Goal: Information Seeking & Learning: Learn about a topic

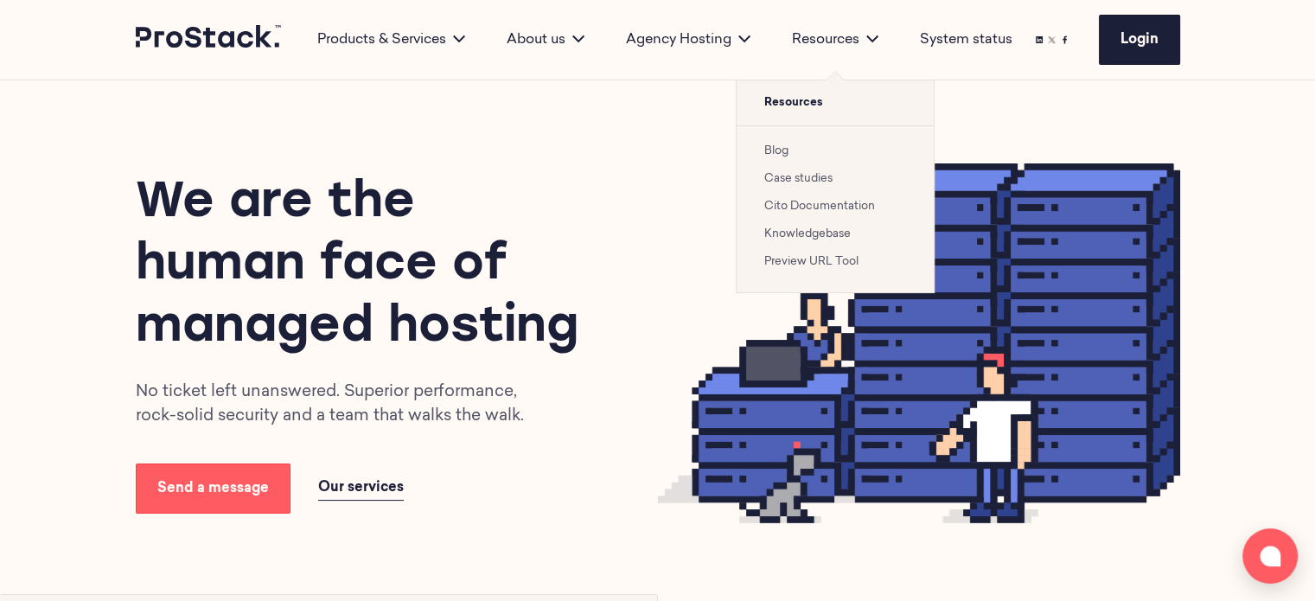
click at [794, 169] on li "Case studies" at bounding box center [835, 178] width 142 height 21
click at [792, 173] on link "Case studies" at bounding box center [798, 178] width 68 height 11
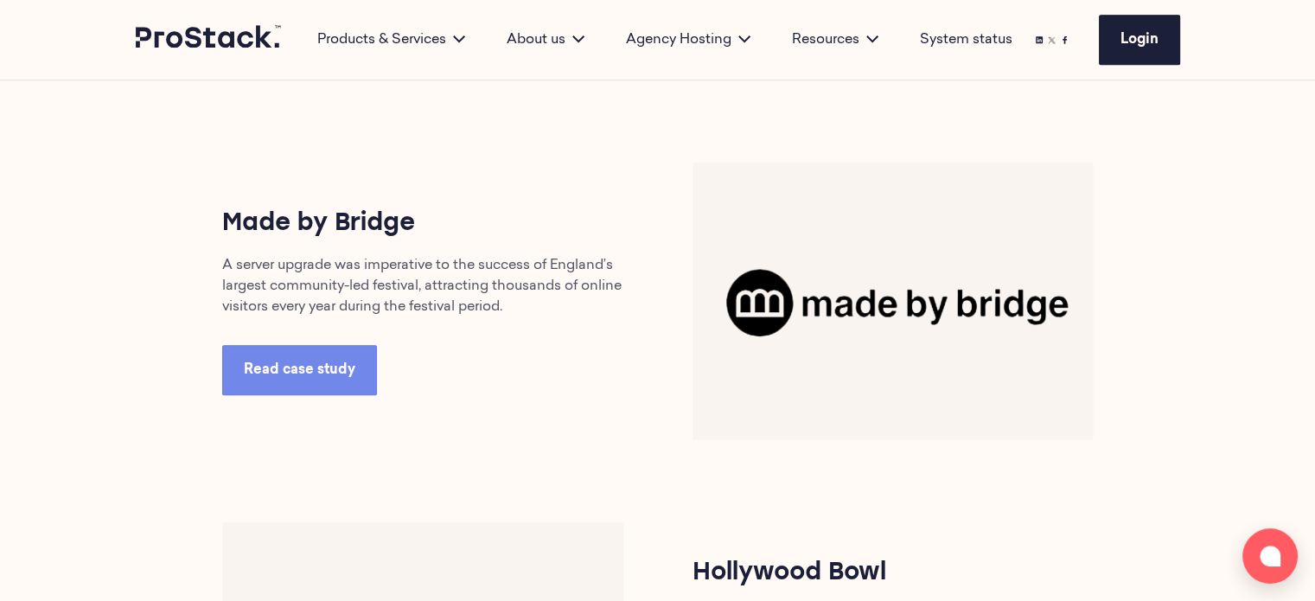
scroll to position [1556, 0]
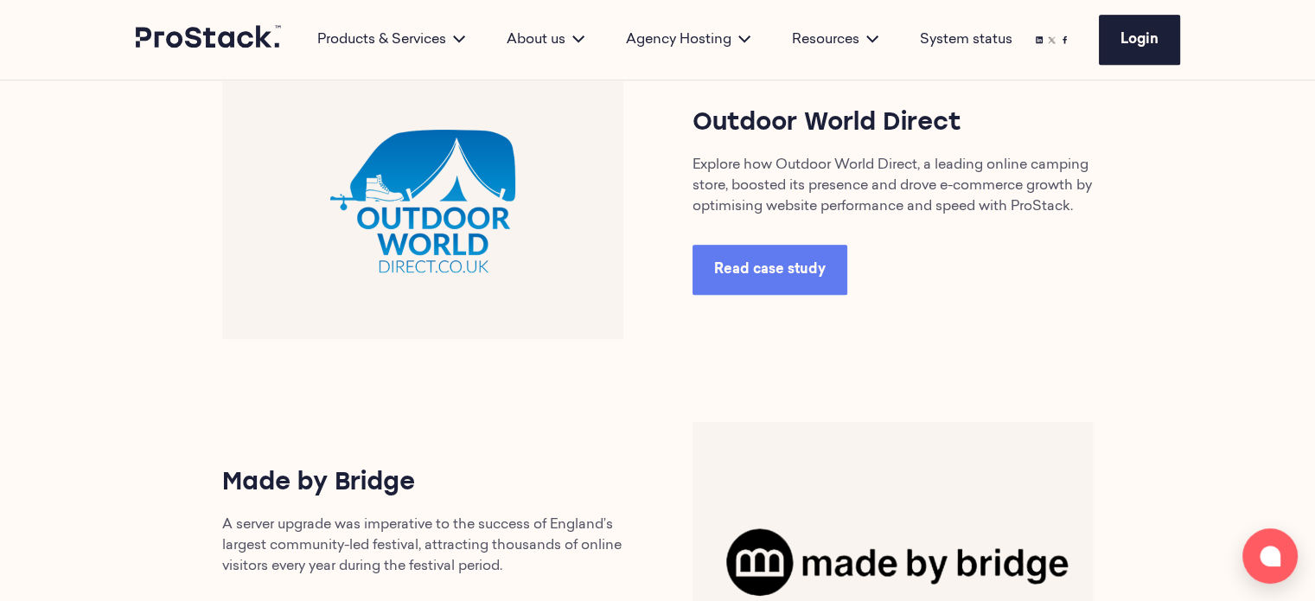
click at [772, 277] on span "Read case study" at bounding box center [770, 270] width 112 height 14
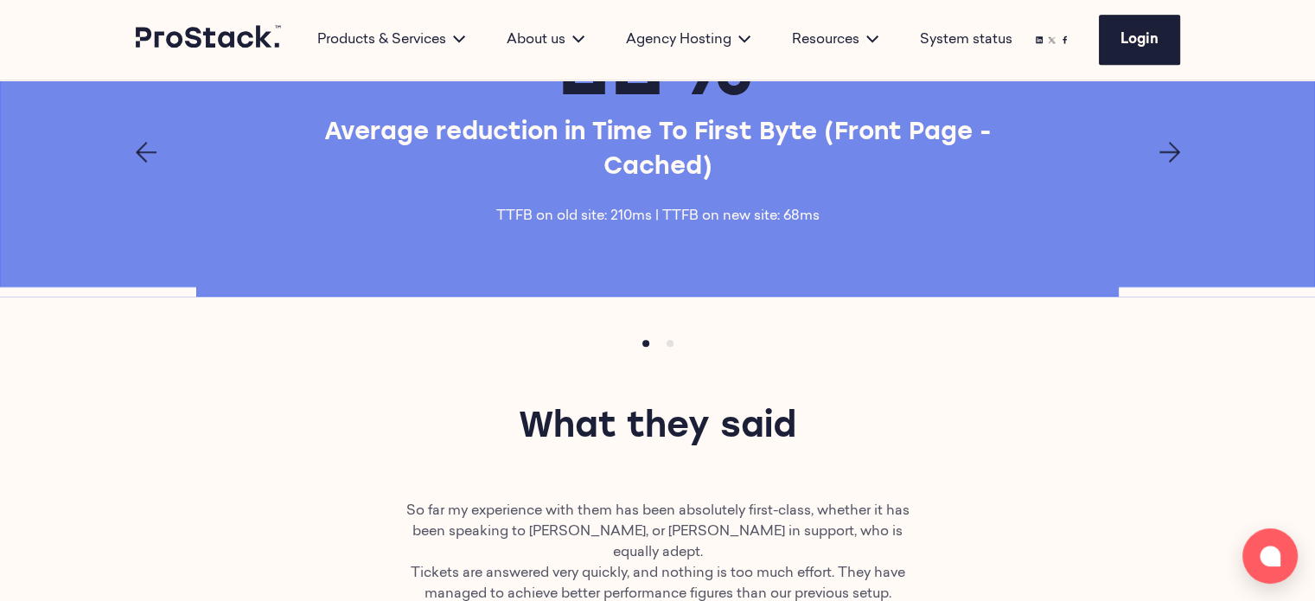
scroll to position [1383, 0]
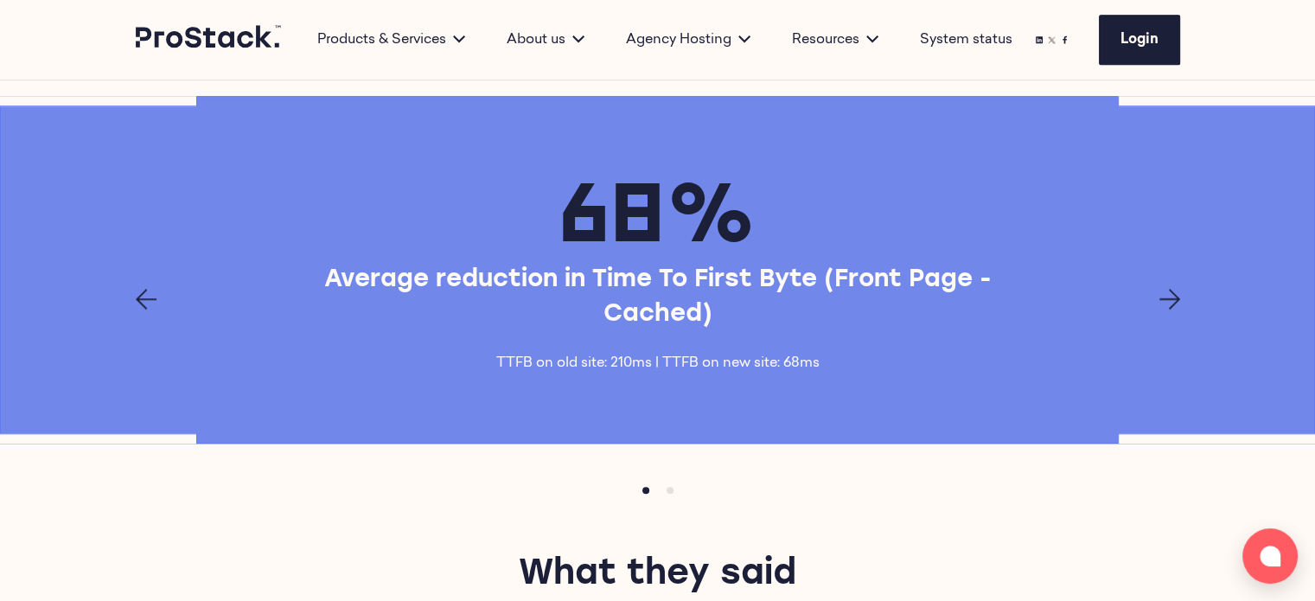
click at [1174, 305] on icon "Next page" at bounding box center [1170, 299] width 21 height 21
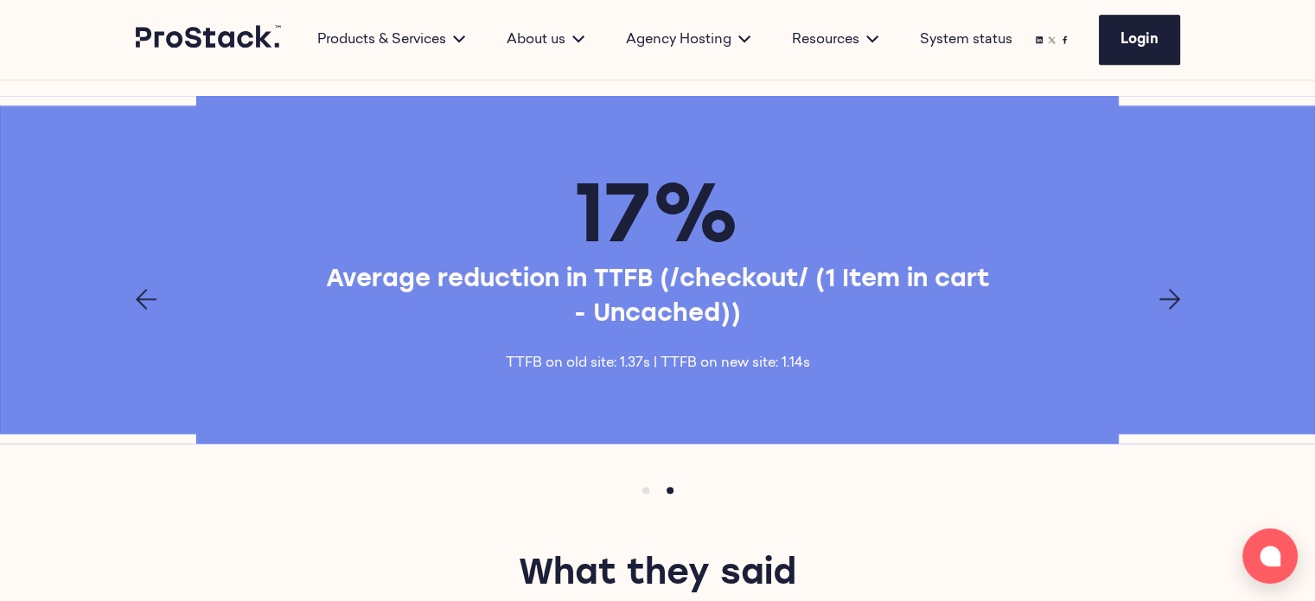
click at [1174, 305] on icon "Next page" at bounding box center [1170, 299] width 21 height 21
